Goal: Information Seeking & Learning: Learn about a topic

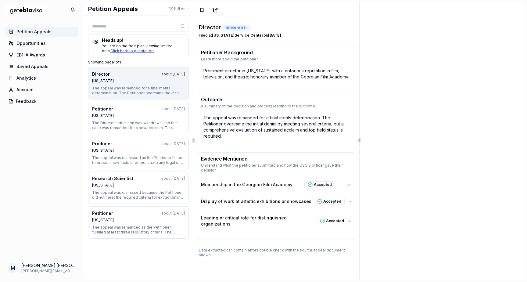
click at [127, 51] on link "Click here to get started" at bounding box center [131, 51] width 43 height 5
click at [120, 51] on link "Click here to get started" at bounding box center [131, 51] width 43 height 5
click at [34, 54] on span "EB1-A Awards" at bounding box center [30, 55] width 29 height 6
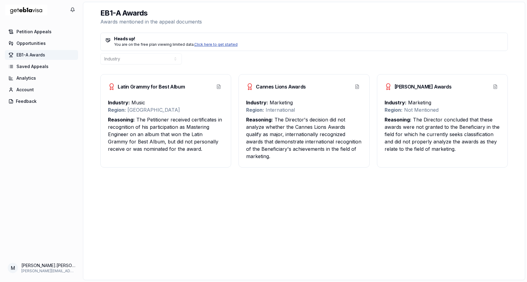
click at [211, 45] on link "Click here to get started" at bounding box center [215, 44] width 43 height 5
click at [37, 33] on span "Petition Appeals" at bounding box center [33, 32] width 35 height 6
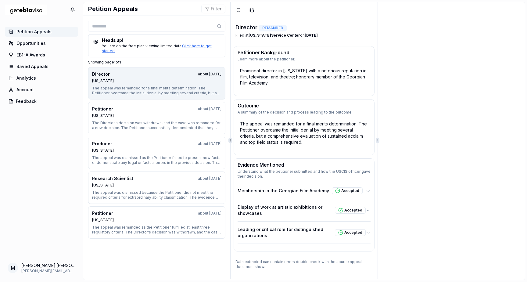
scroll to position [4, 0]
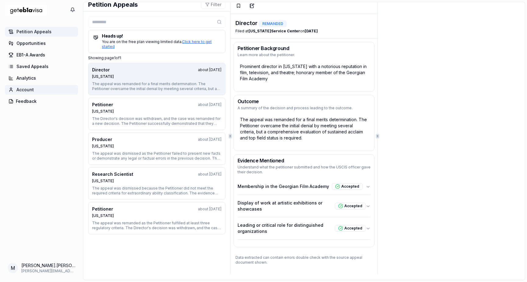
click at [15, 90] on link "Account" at bounding box center [41, 90] width 73 height 10
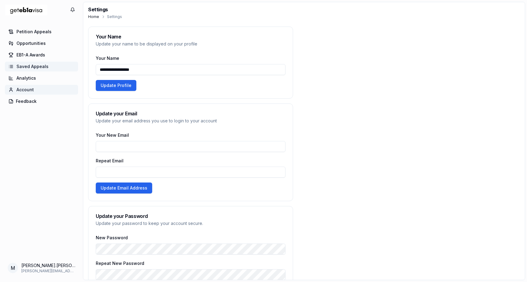
click at [20, 67] on span "Saved Appeals" at bounding box center [32, 66] width 32 height 6
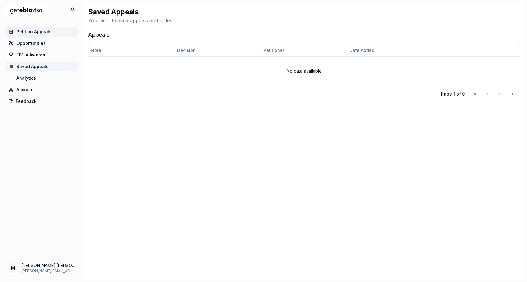
click at [27, 33] on span "Petition Appeals" at bounding box center [33, 32] width 35 height 6
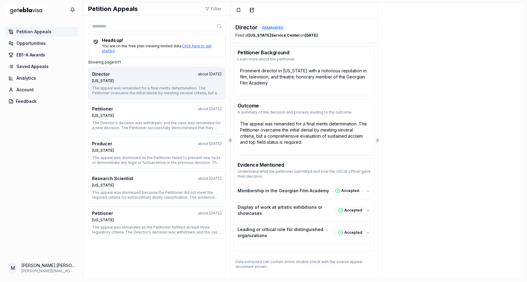
scroll to position [4, 0]
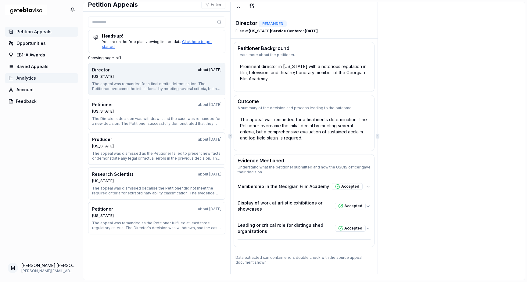
click at [28, 78] on span "Analytics" at bounding box center [26, 78] width 20 height 6
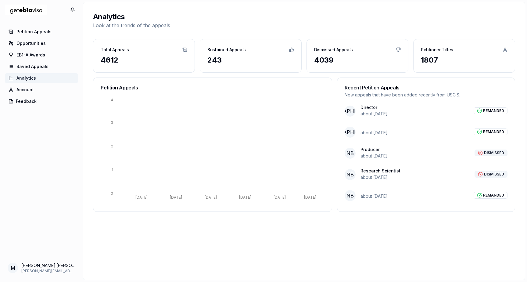
click at [214, 57] on div "243" at bounding box center [251, 60] width 87 height 10
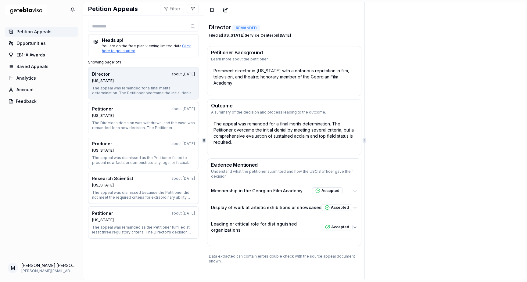
click at [149, 77] on div "Director about 1 year ago" at bounding box center [143, 74] width 103 height 6
click at [149, 75] on div "Director about 1 year ago" at bounding box center [143, 74] width 103 height 6
click at [125, 52] on link "Click here to get started" at bounding box center [146, 48] width 89 height 9
